Goal: Communication & Community: Answer question/provide support

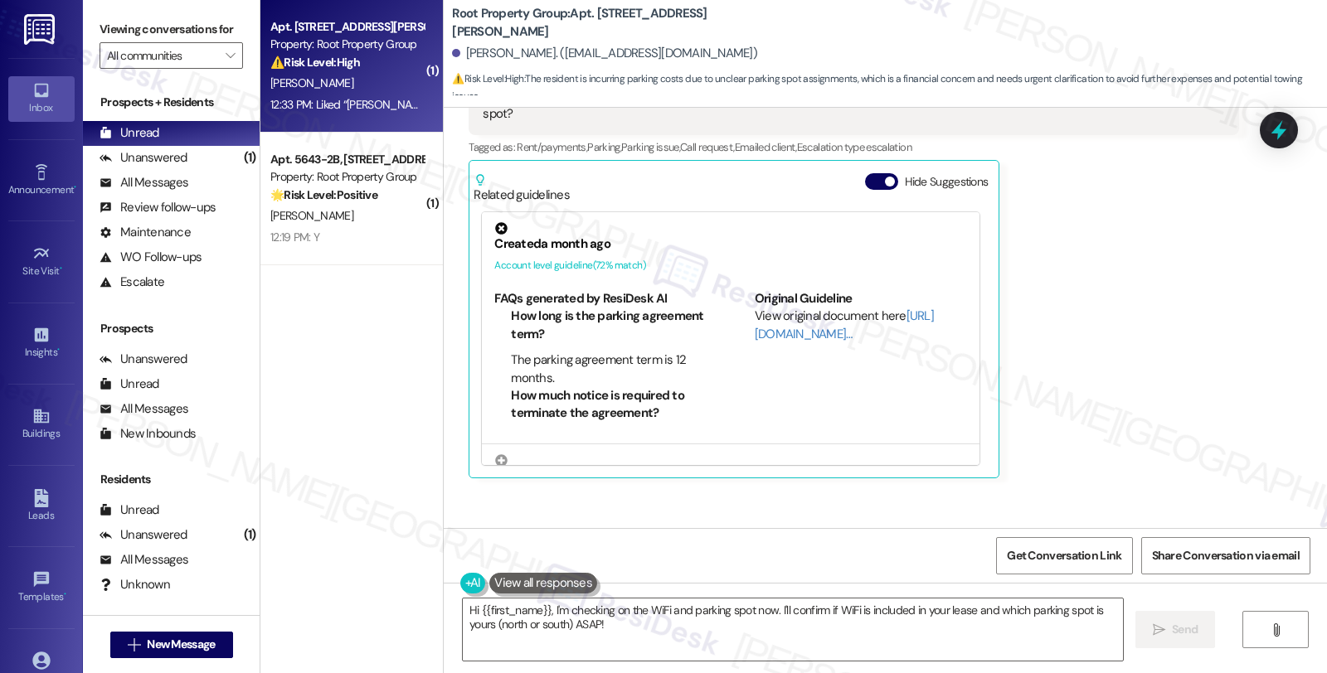
scroll to position [5379, 0]
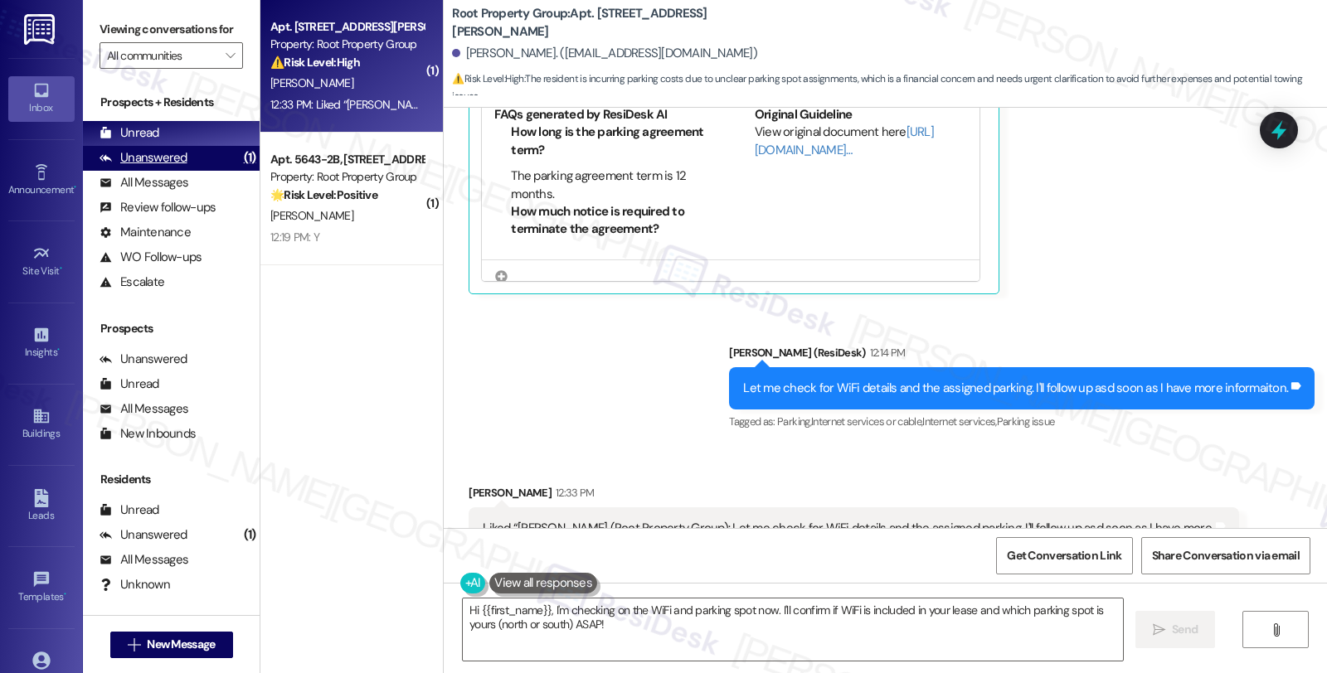
click at [159, 167] on div "Unanswered" at bounding box center [144, 157] width 88 height 17
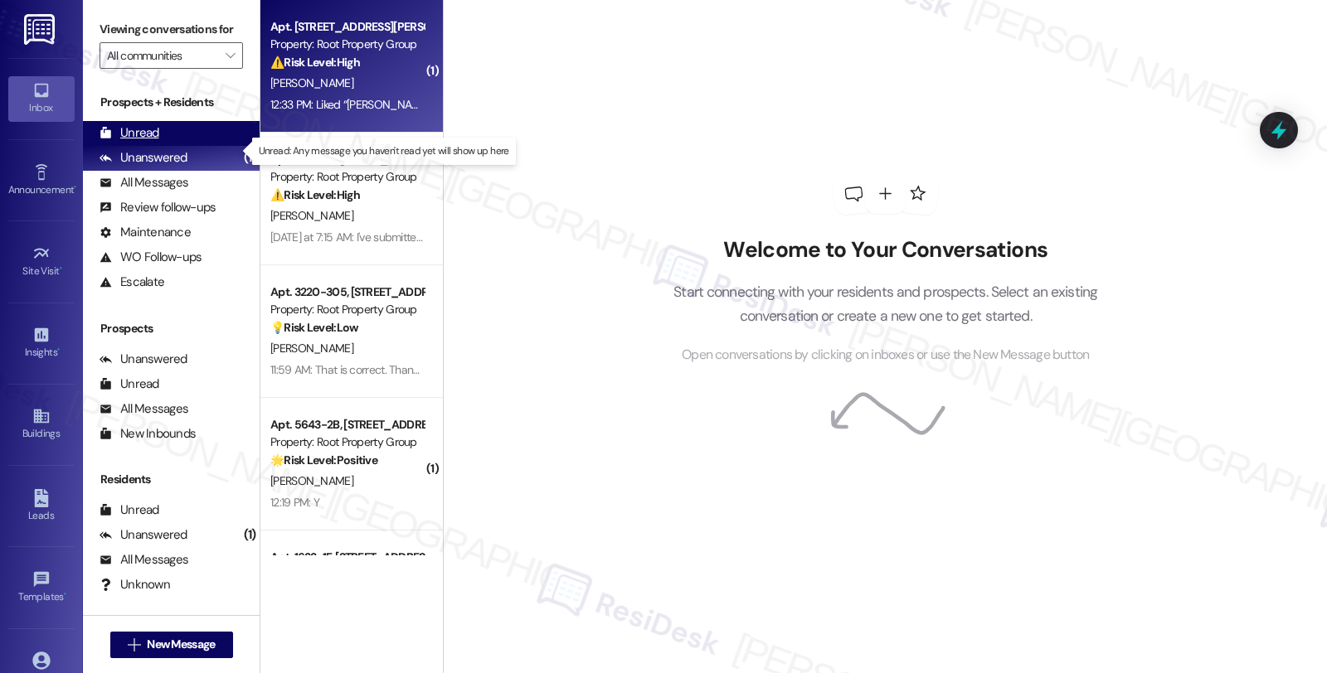
click at [160, 146] on div "Unread (0)" at bounding box center [171, 133] width 177 height 25
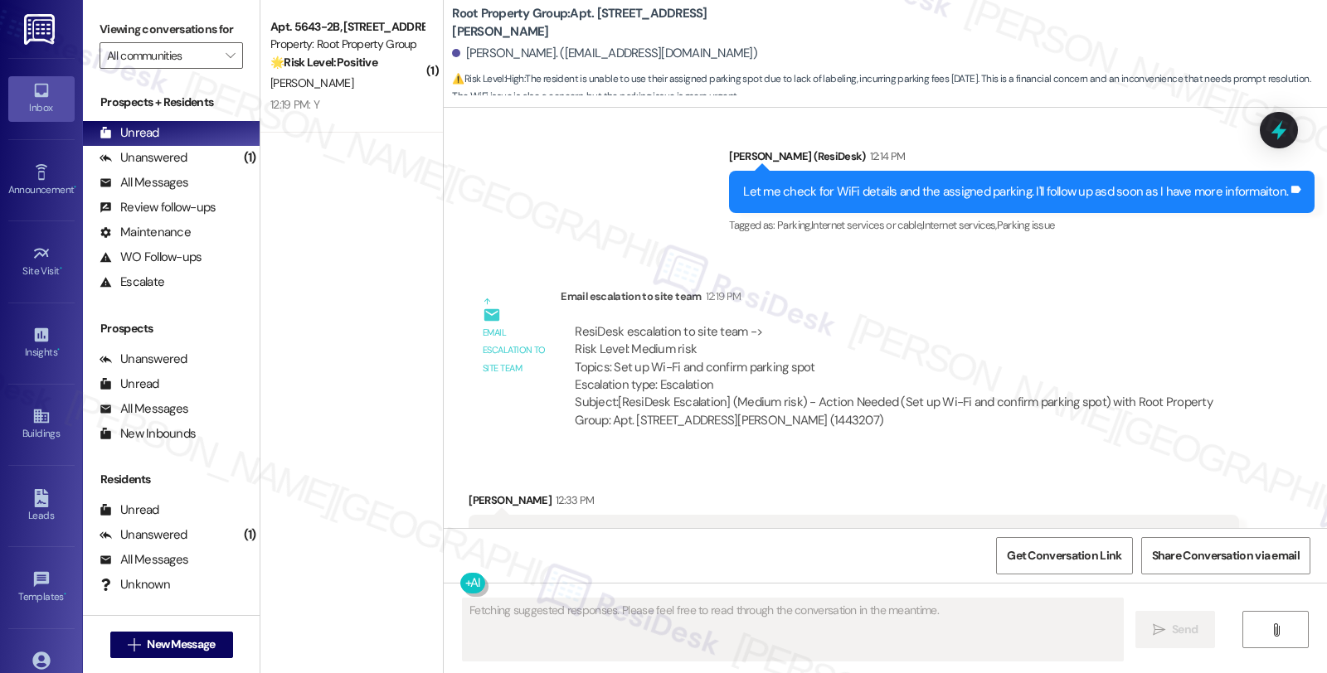
scroll to position [5653, 0]
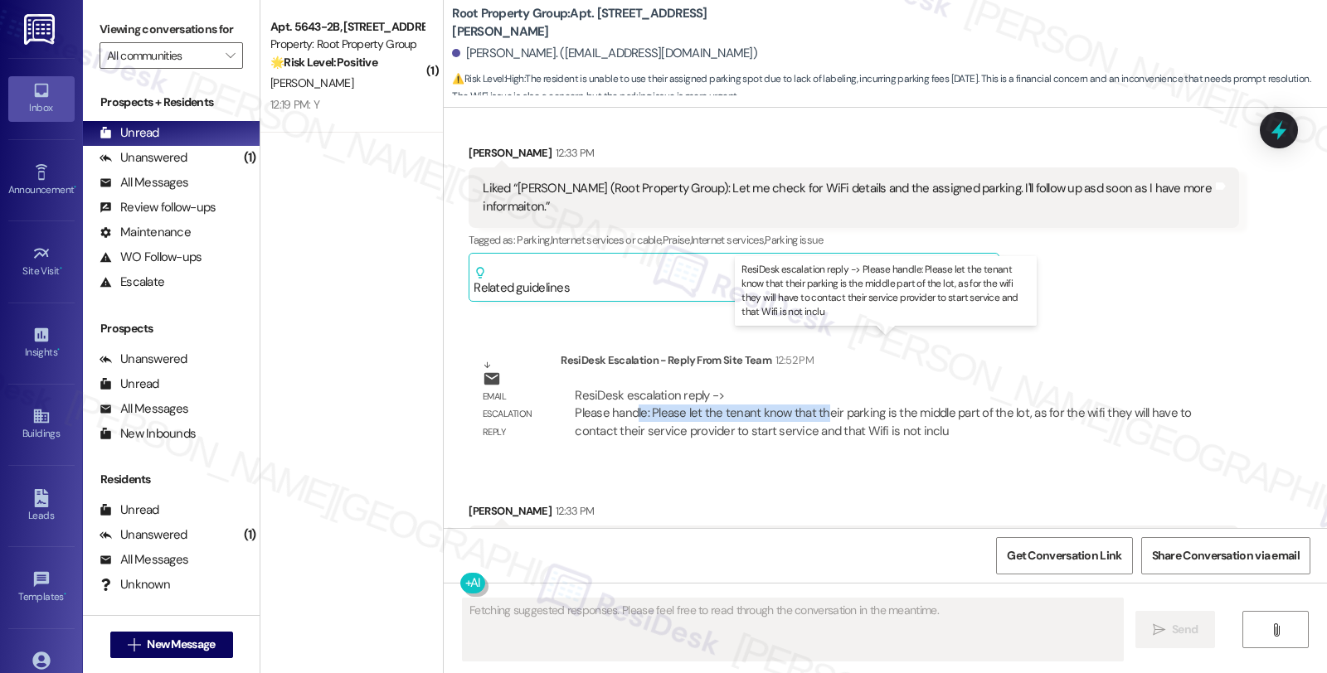
drag, startPoint x: 641, startPoint y: 366, endPoint x: 809, endPoint y: 366, distance: 167.5
click at [809, 387] on div "ResiDesk escalation reply -> Please handle: Please let the tenant know that the…" at bounding box center [883, 413] width 616 height 52
click at [808, 387] on div "ResiDesk escalation reply -> Please handle: Please let the tenant know that the…" at bounding box center [883, 413] width 616 height 52
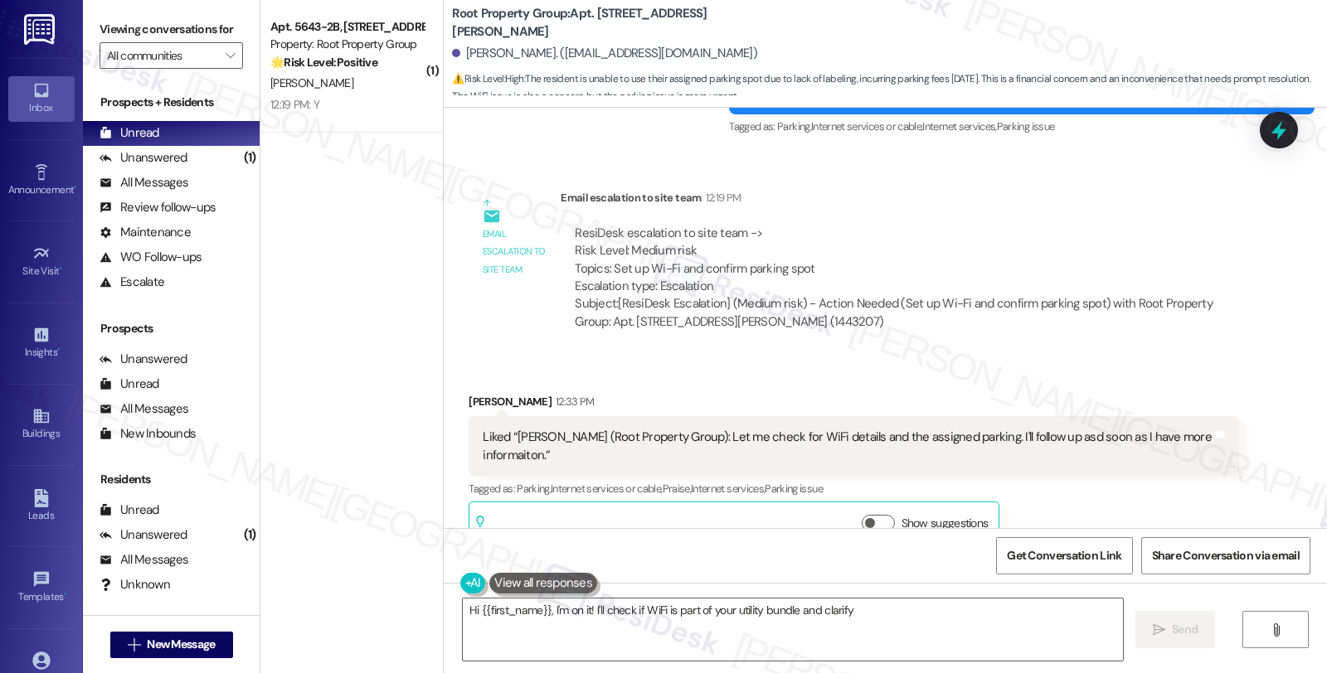
scroll to position [5377, 0]
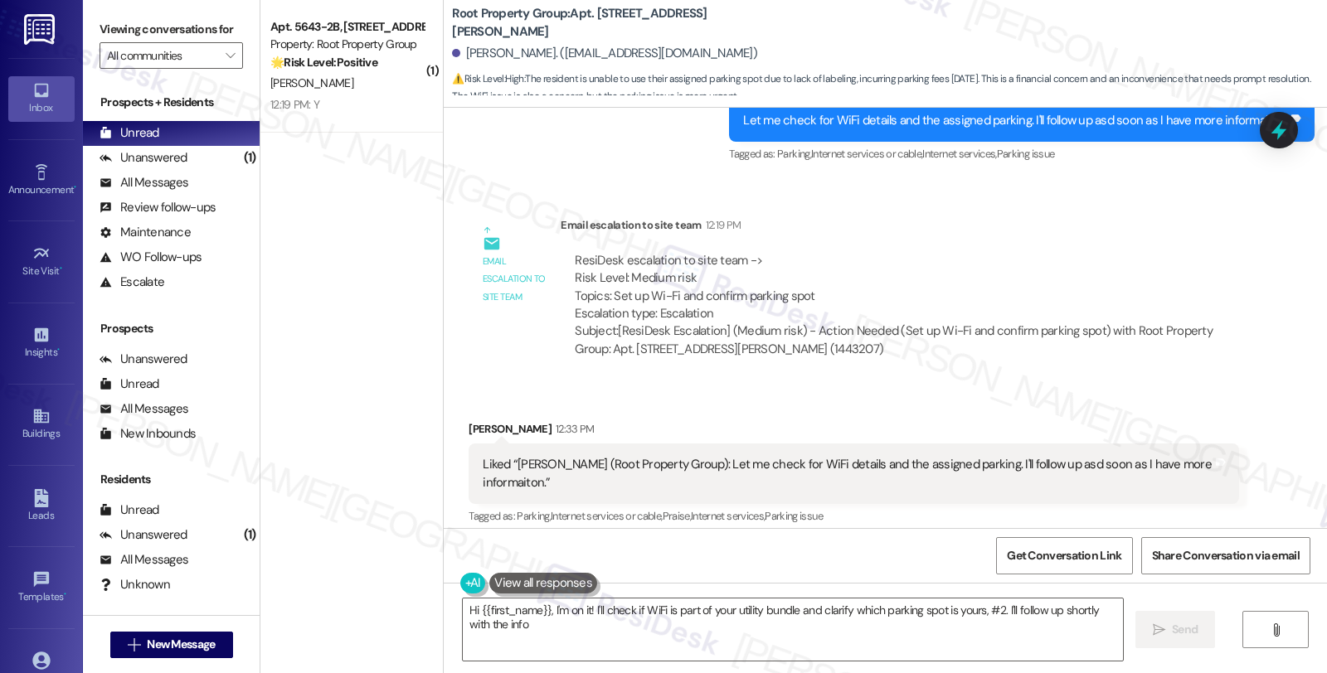
type textarea "Hi {{first_name}}, I'm on it! I'll check if WiFi is part of your utility bundle…"
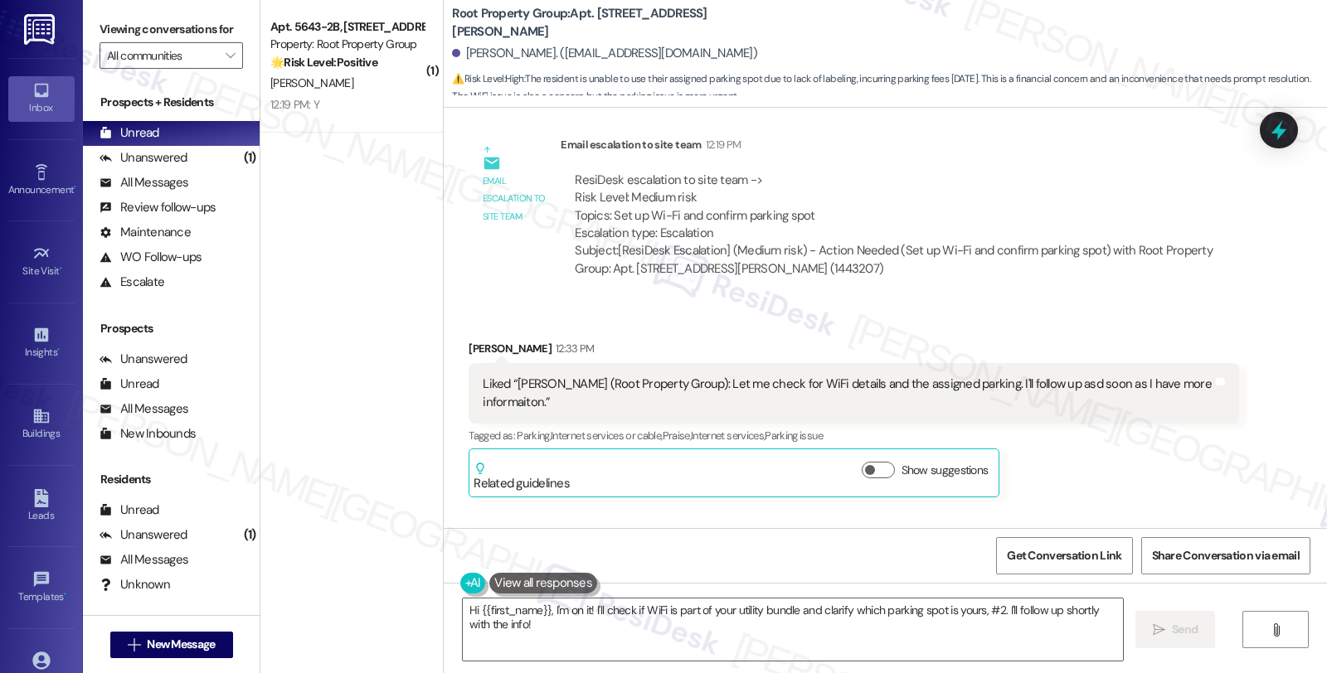
scroll to position [5653, 0]
